Goal: Navigation & Orientation: Find specific page/section

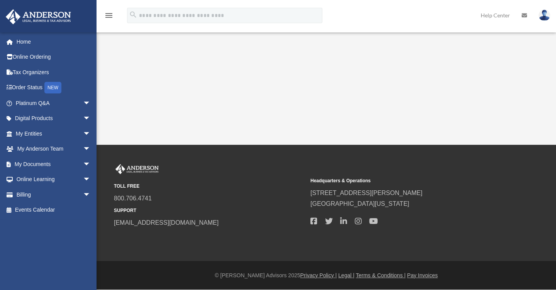
click at [83, 133] on span "arrow_drop_down" at bounding box center [90, 134] width 15 height 16
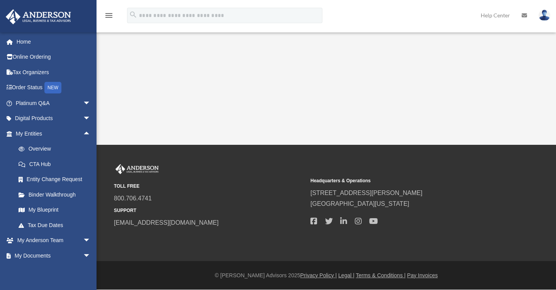
click at [44, 212] on link "My Blueprint" at bounding box center [56, 209] width 91 height 15
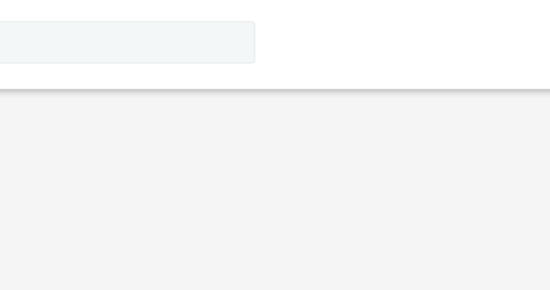
scroll to position [10, 0]
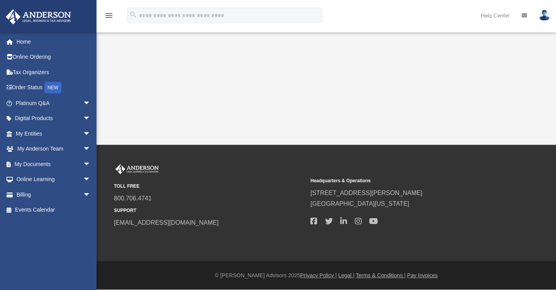
click at [83, 147] on span "arrow_drop_down" at bounding box center [90, 149] width 15 height 16
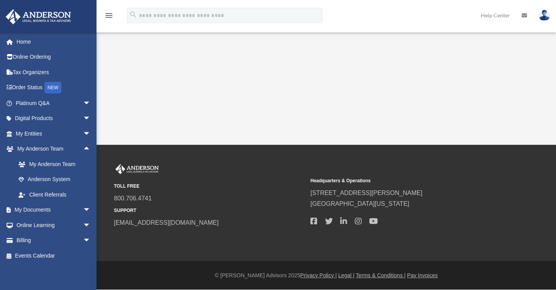
click at [83, 134] on span "arrow_drop_down" at bounding box center [90, 134] width 15 height 16
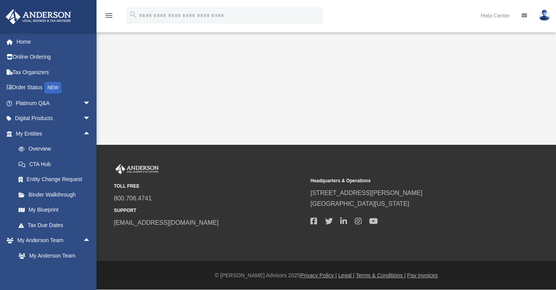
click at [38, 147] on link "Overview" at bounding box center [56, 148] width 91 height 15
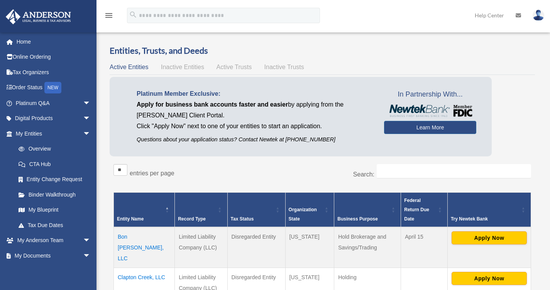
click at [34, 148] on link "Overview" at bounding box center [53, 148] width 84 height 15
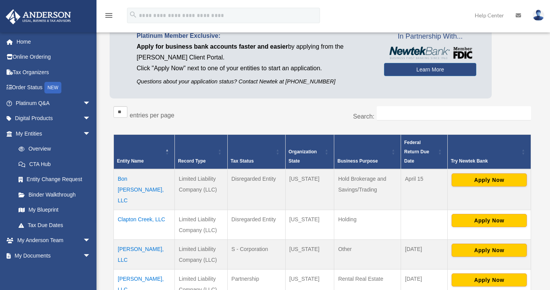
scroll to position [58, 0]
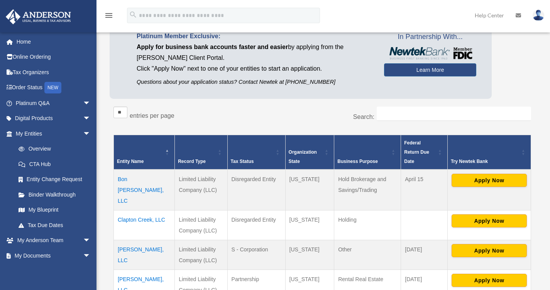
click at [135, 240] on td "[PERSON_NAME], LLC" at bounding box center [144, 255] width 61 height 30
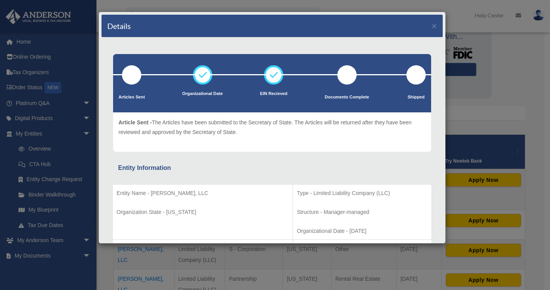
scroll to position [0, 0]
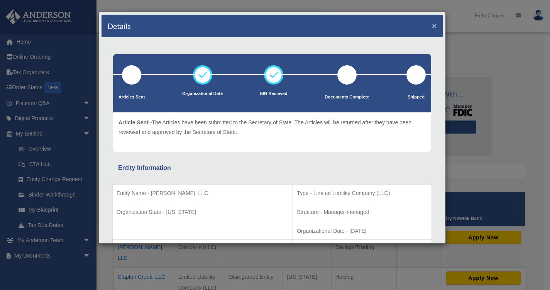
click at [432, 25] on button "×" at bounding box center [434, 26] width 5 height 8
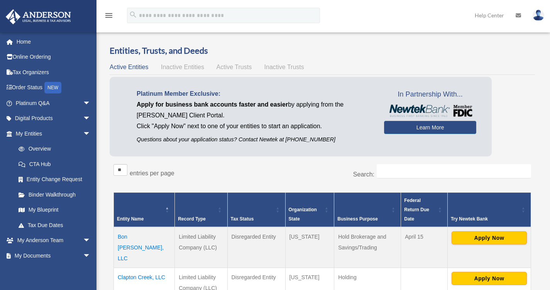
click at [42, 208] on link "My Blueprint" at bounding box center [55, 209] width 88 height 15
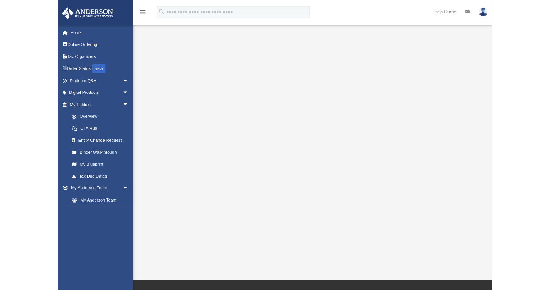
scroll to position [20, 0]
